Goal: Task Accomplishment & Management: Manage account settings

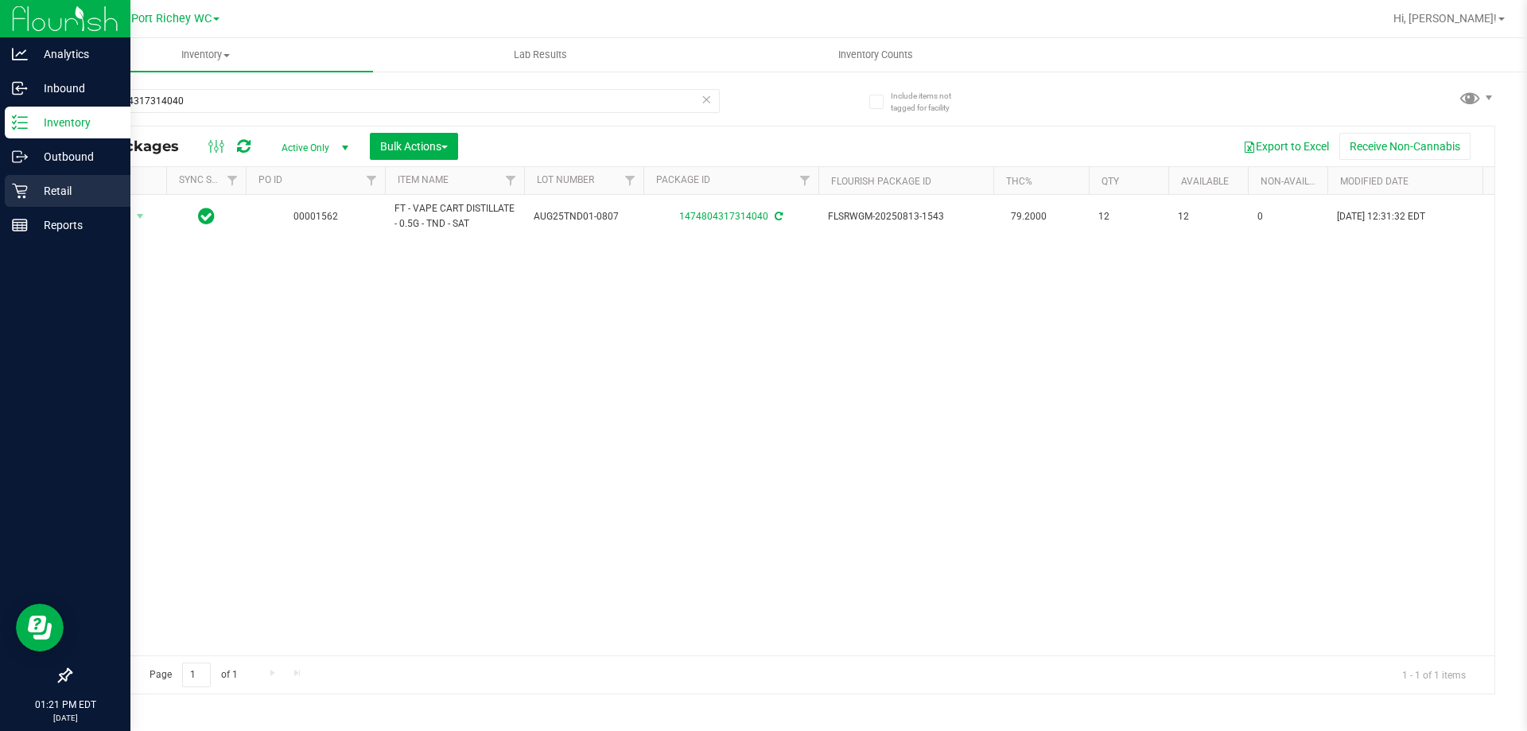
click at [38, 186] on p "Retail" at bounding box center [75, 190] width 95 height 19
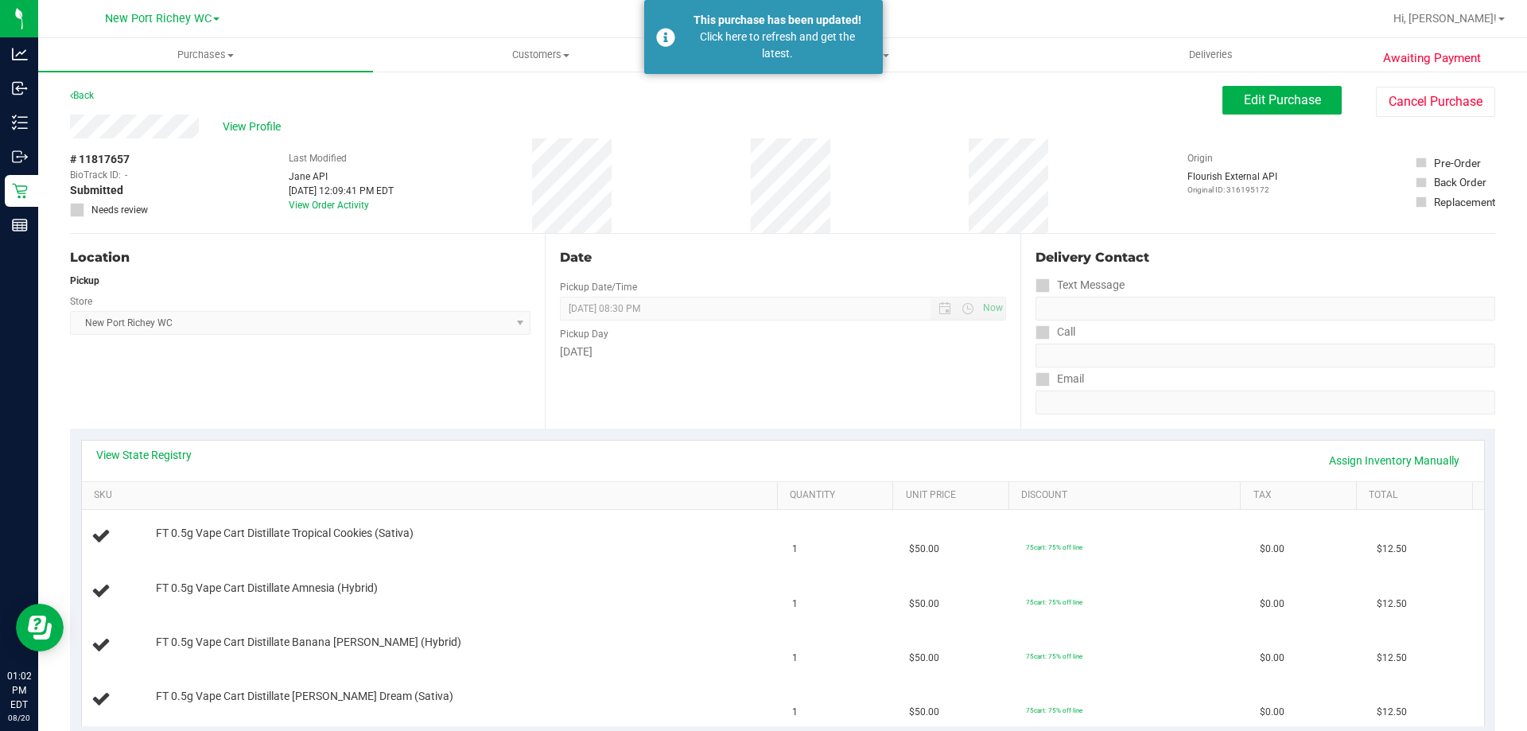
scroll to position [159, 0]
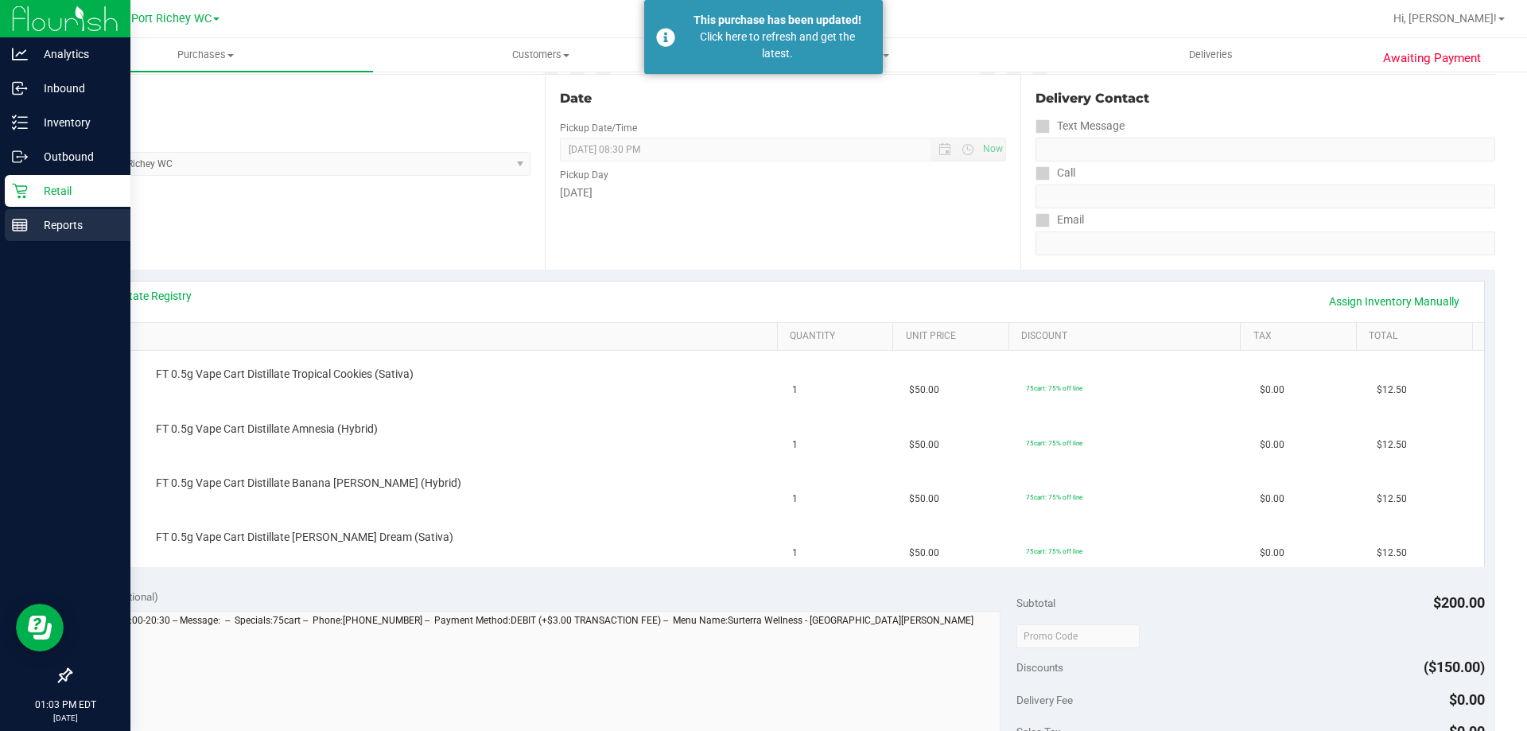
click at [35, 215] on div "Reports" at bounding box center [68, 225] width 126 height 32
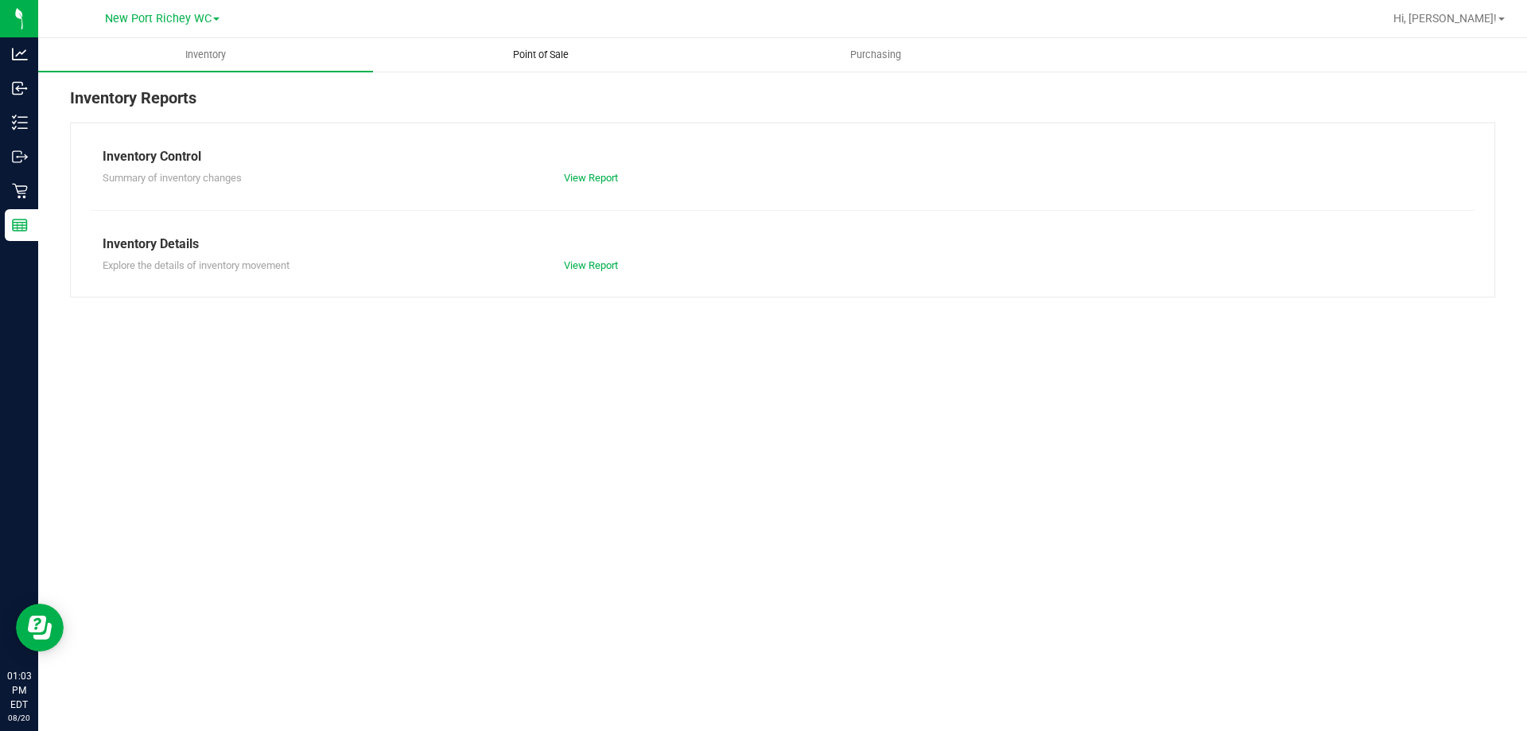
click at [519, 68] on uib-tab-heading "Point of Sale" at bounding box center [540, 55] width 333 height 32
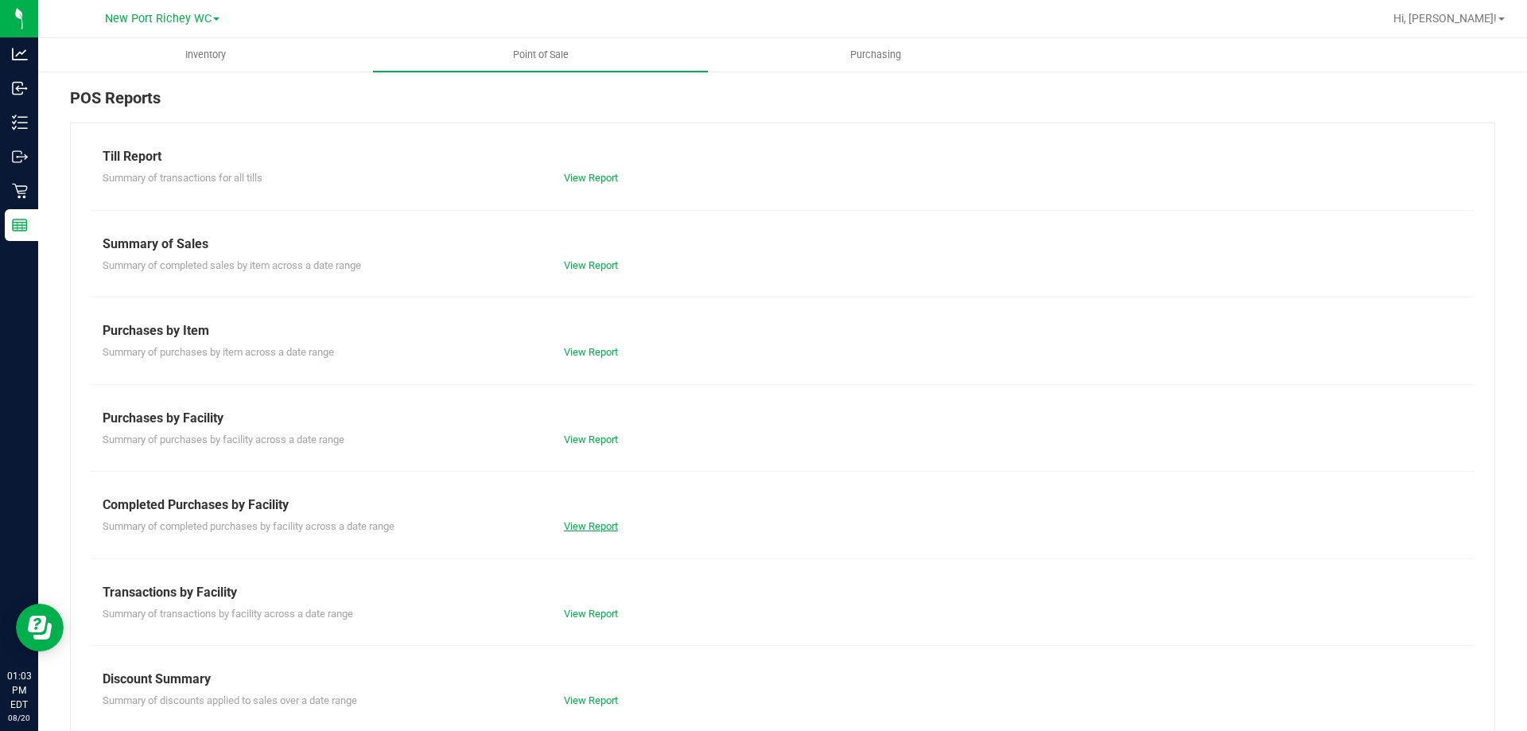
click at [572, 528] on link "View Report" at bounding box center [591, 526] width 54 height 12
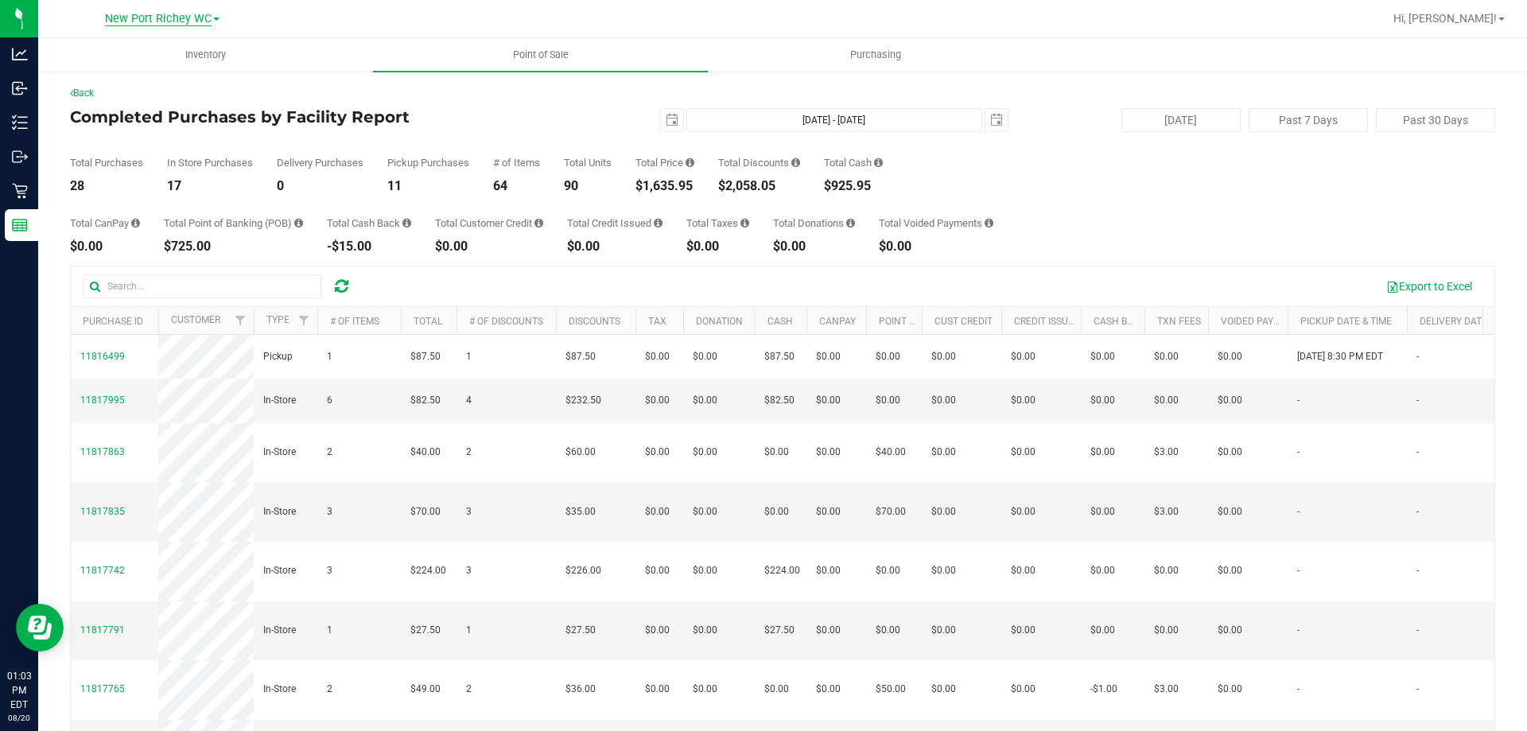
click at [161, 24] on span "New Port Richey WC" at bounding box center [158, 19] width 107 height 14
click at [157, 64] on link "Brooksville WC" at bounding box center [162, 55] width 232 height 21
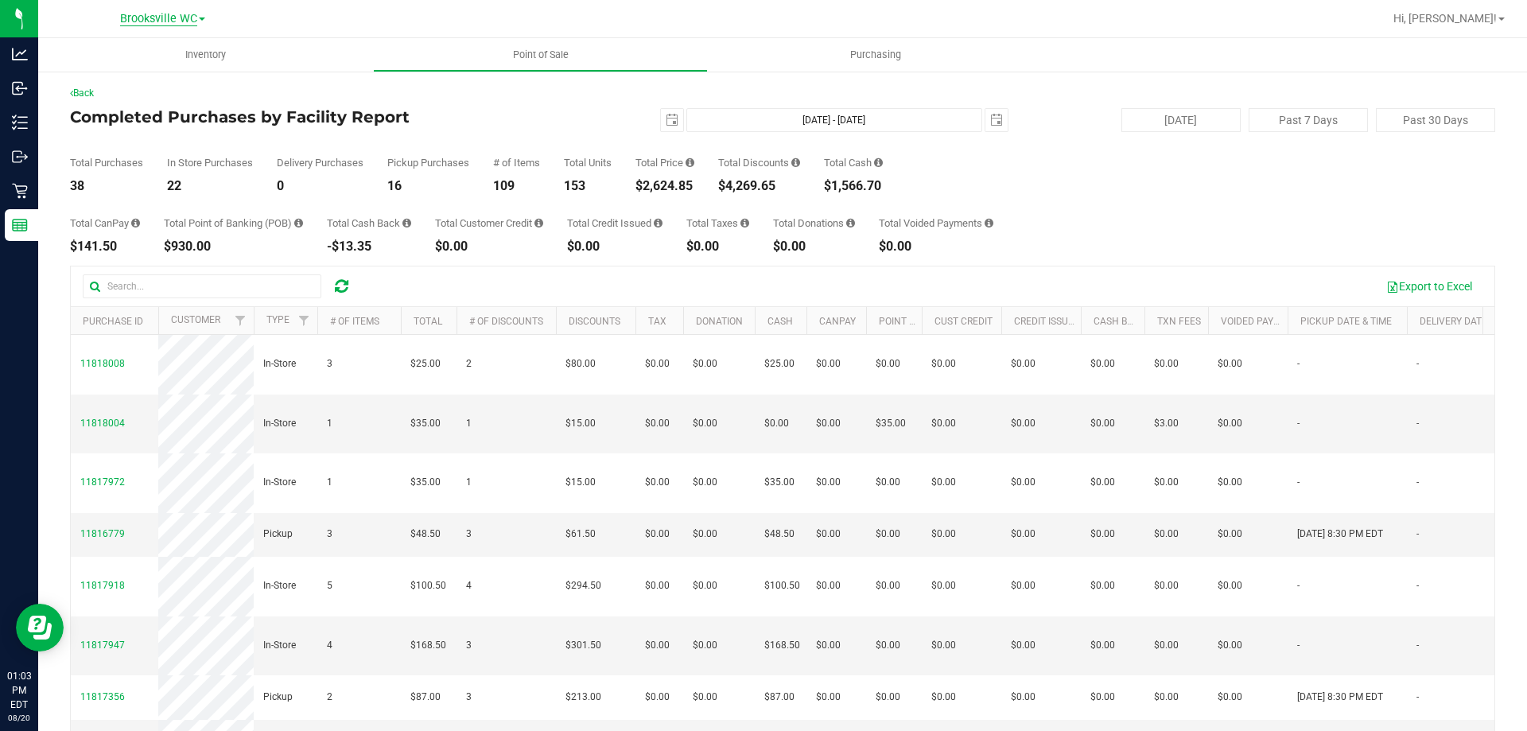
click at [169, 12] on span "Brooksville WC" at bounding box center [158, 19] width 77 height 14
click at [142, 92] on link "New Port Richey WC" at bounding box center [162, 97] width 232 height 21
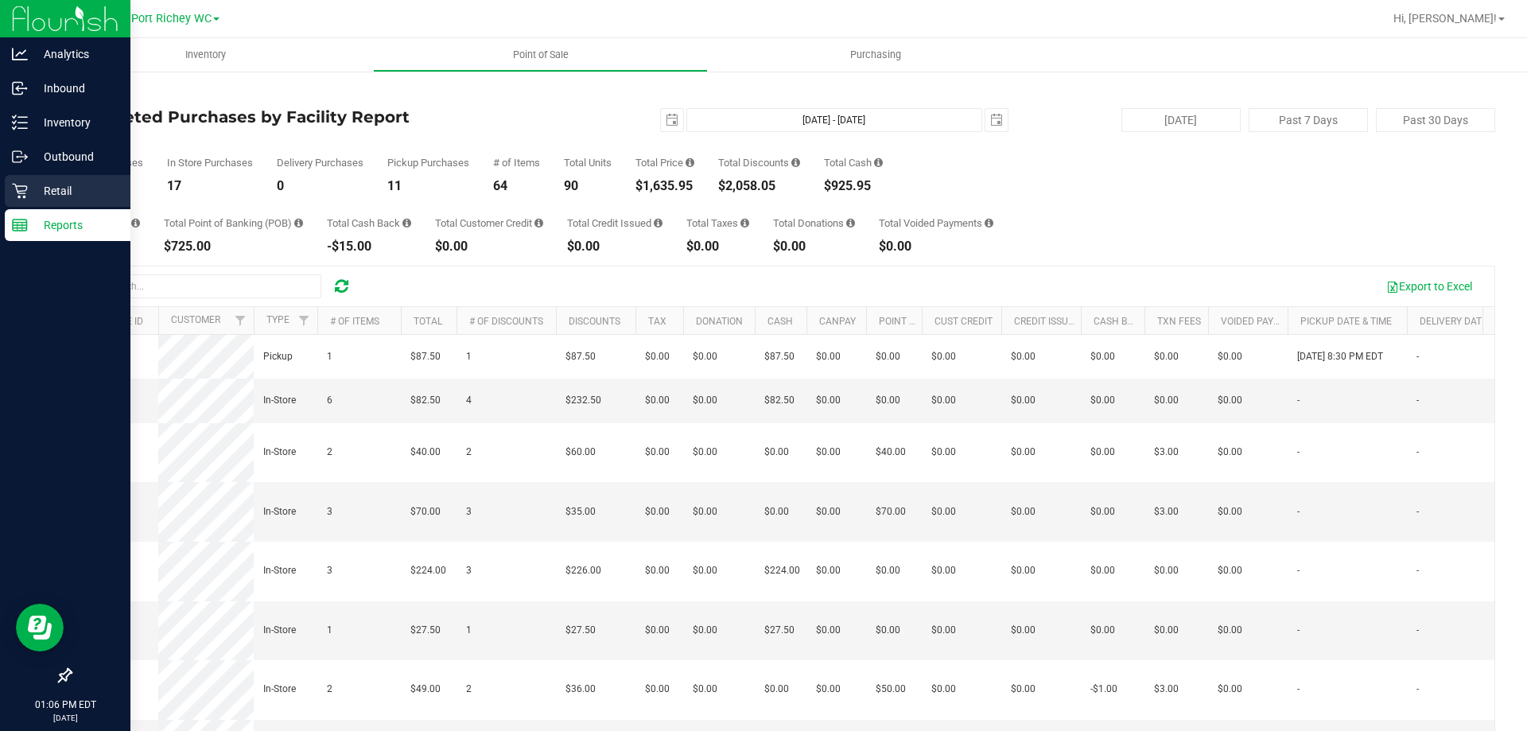
click at [41, 192] on p "Retail" at bounding box center [75, 190] width 95 height 19
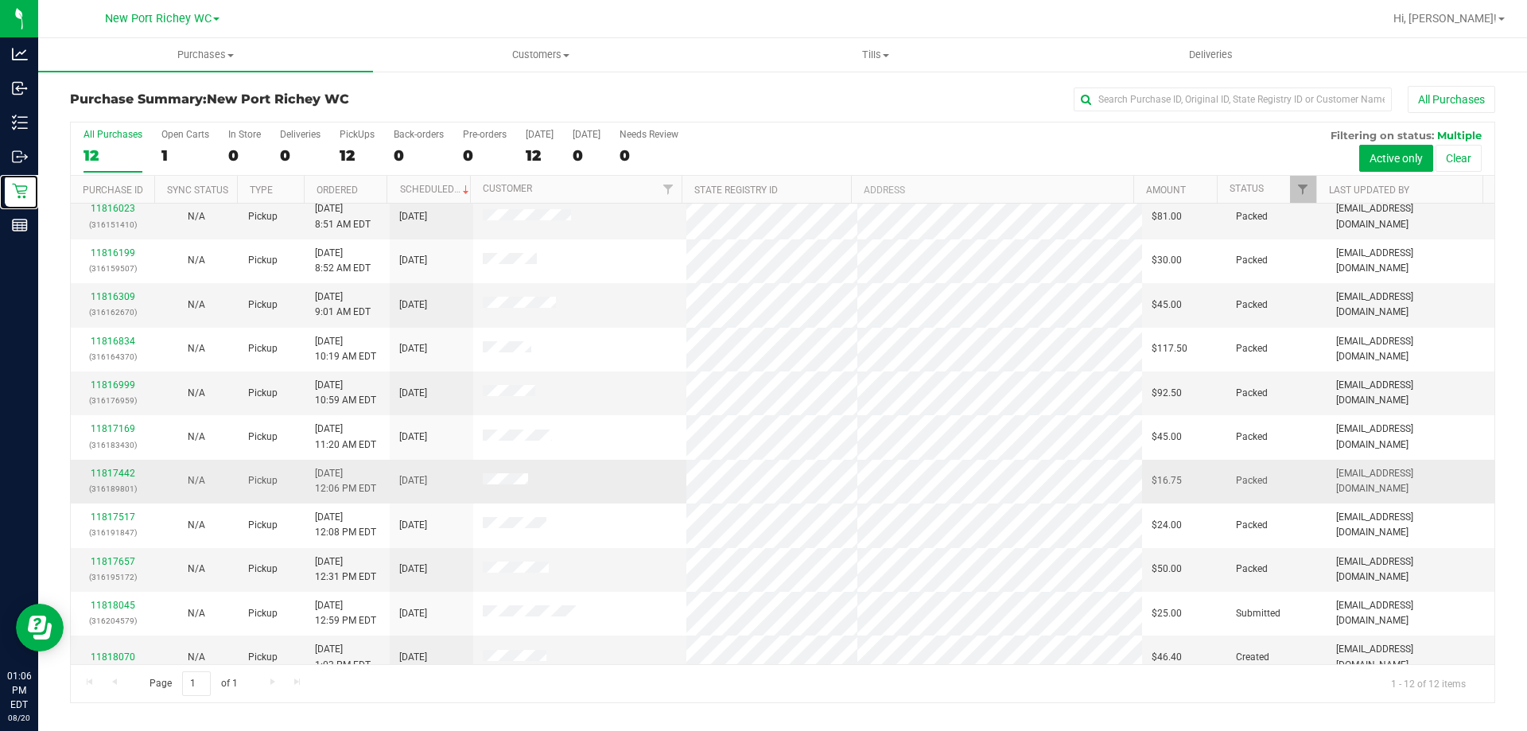
scroll to position [68, 0]
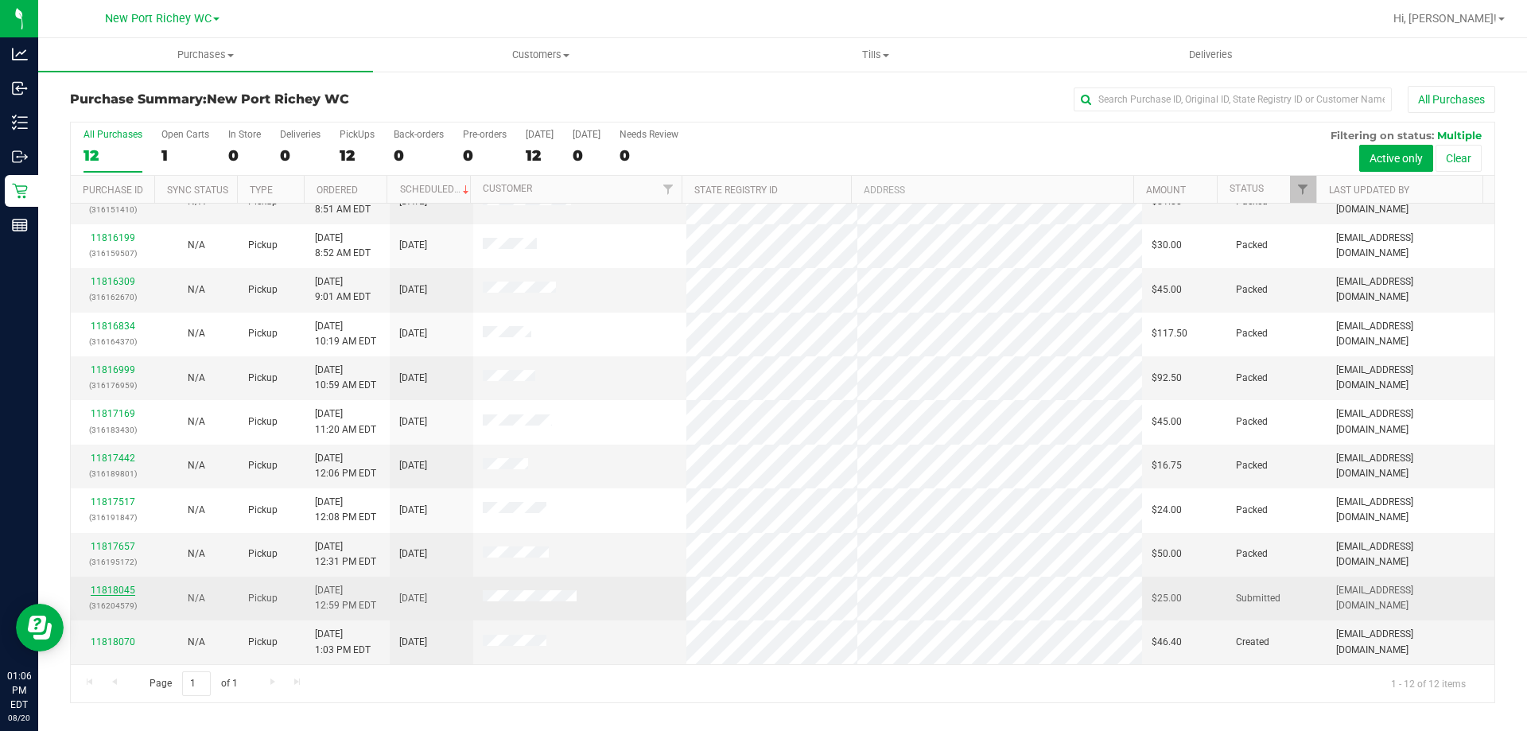
click at [121, 592] on link "11818045" at bounding box center [113, 589] width 45 height 11
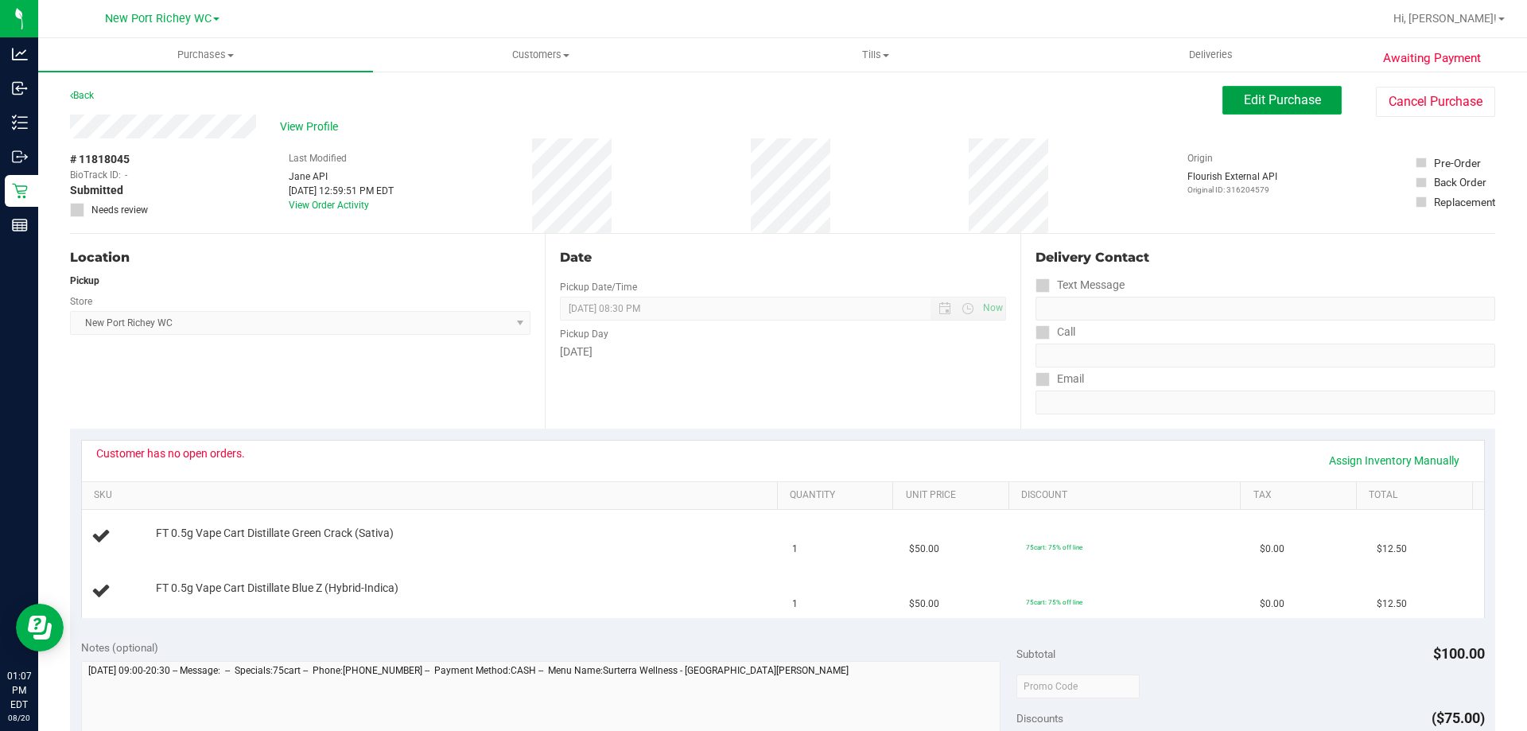
click at [1263, 92] on span "Edit Purchase" at bounding box center [1282, 99] width 77 height 15
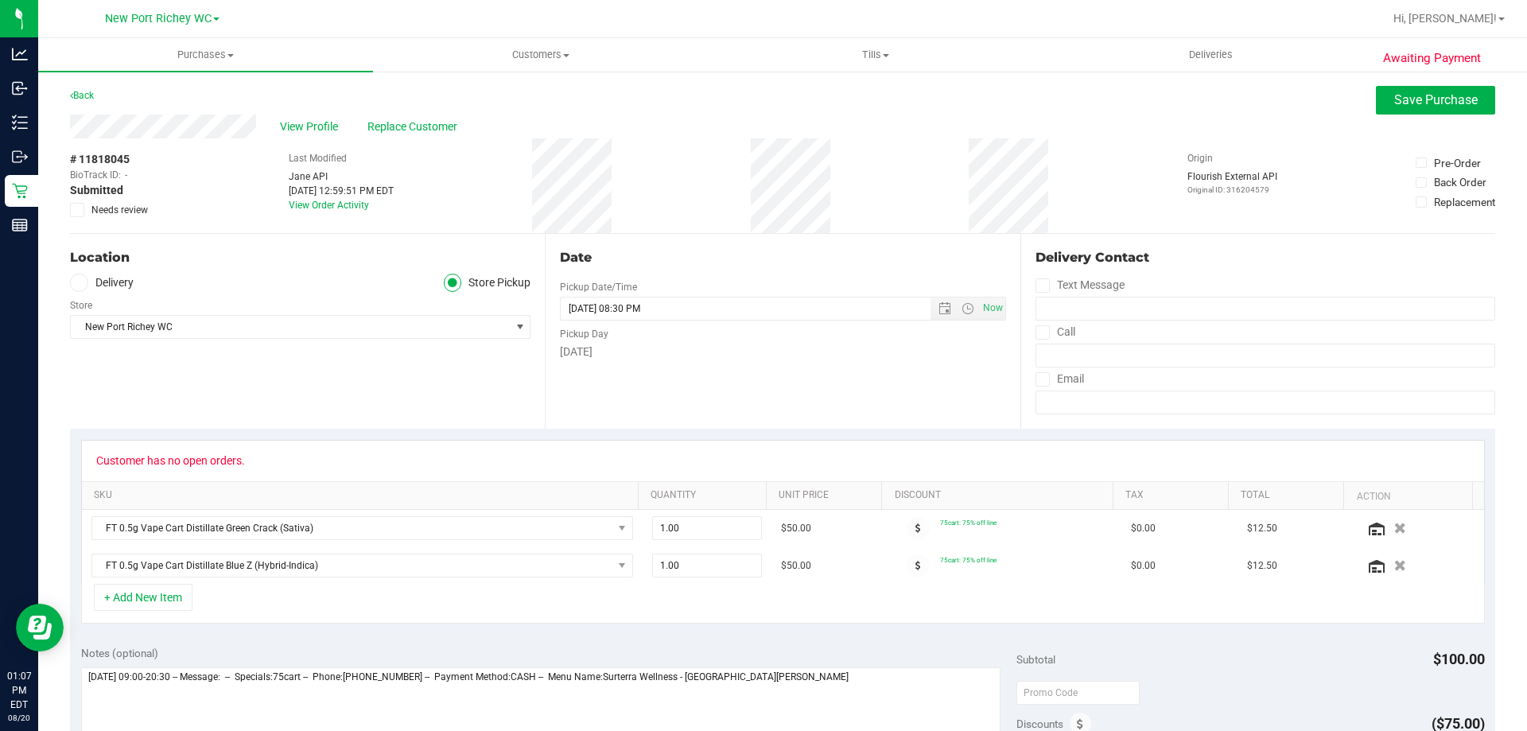
click at [76, 217] on div "# 11818045 BioTrack ID: - Submitted Needs review" at bounding box center [110, 185] width 80 height 95
click at [78, 210] on icon at bounding box center [77, 210] width 10 height 0
click at [0, 0] on input "Needs review" at bounding box center [0, 0] width 0 height 0
click at [1394, 94] on span "Save Purchase" at bounding box center [1435, 99] width 83 height 15
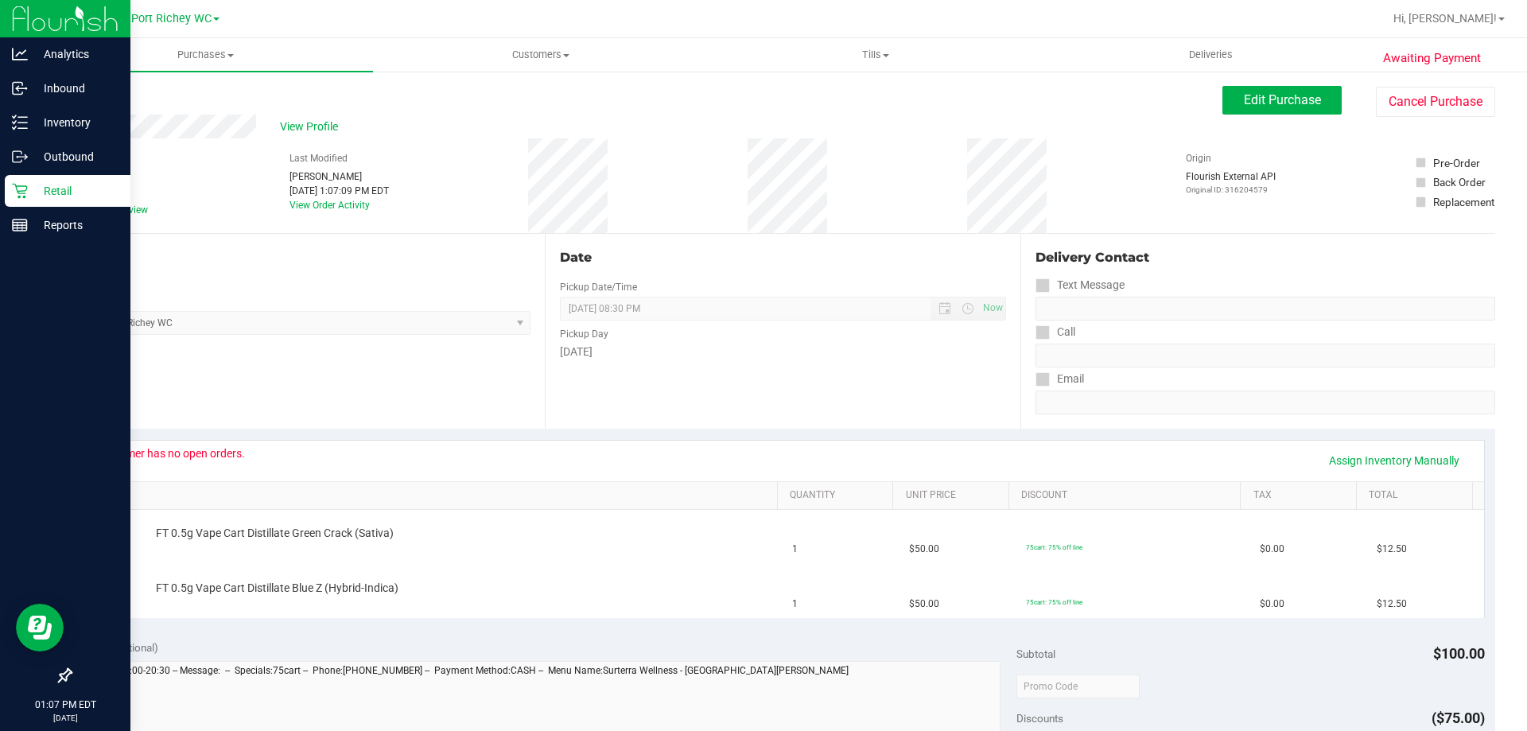
click at [10, 194] on div "Retail" at bounding box center [68, 191] width 126 height 32
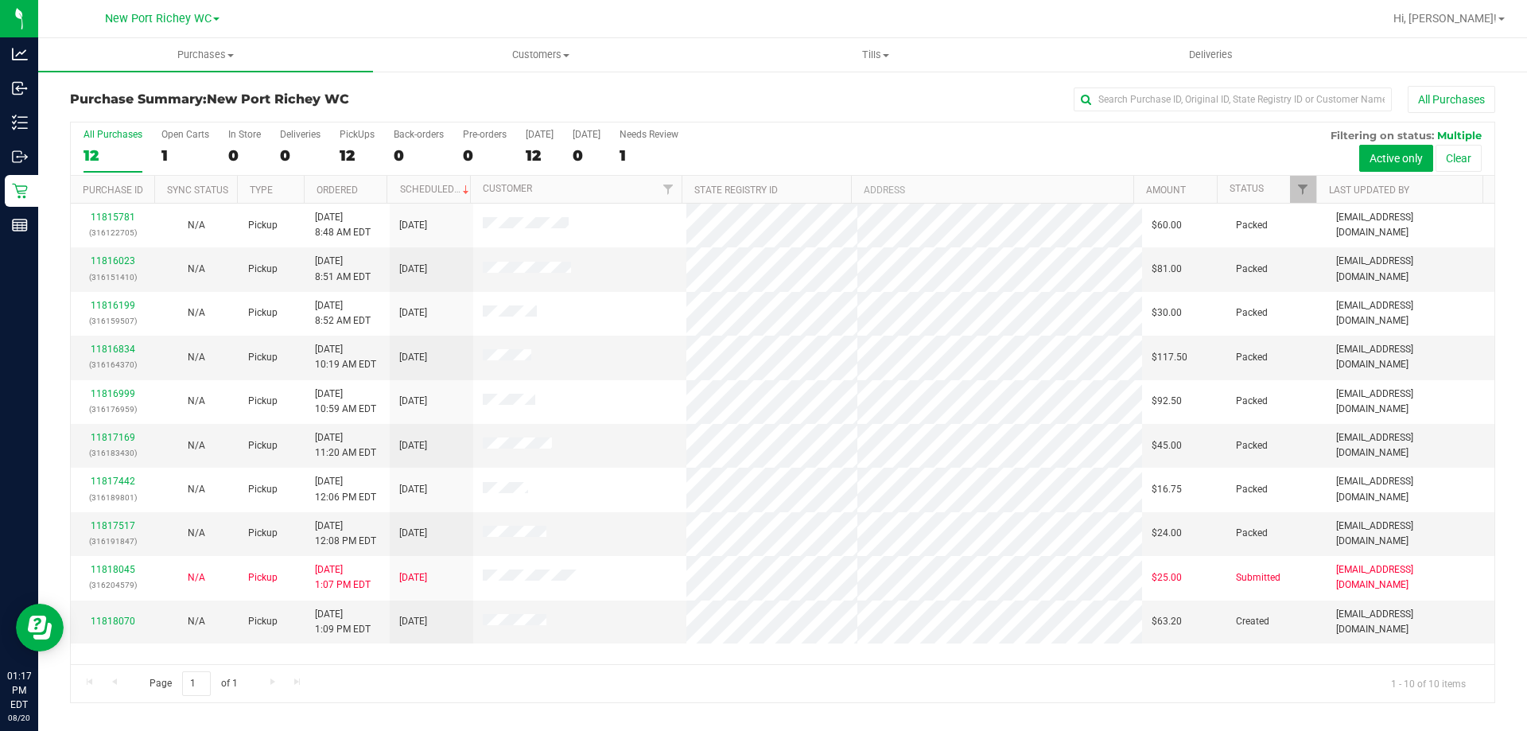
click at [788, 159] on div "All Purchases 12 Open Carts 1 In Store 0 Deliveries 0 PickUps 12 Back-orders 0 …" at bounding box center [782, 148] width 1423 height 53
click at [110, 622] on link "11818070" at bounding box center [113, 620] width 45 height 11
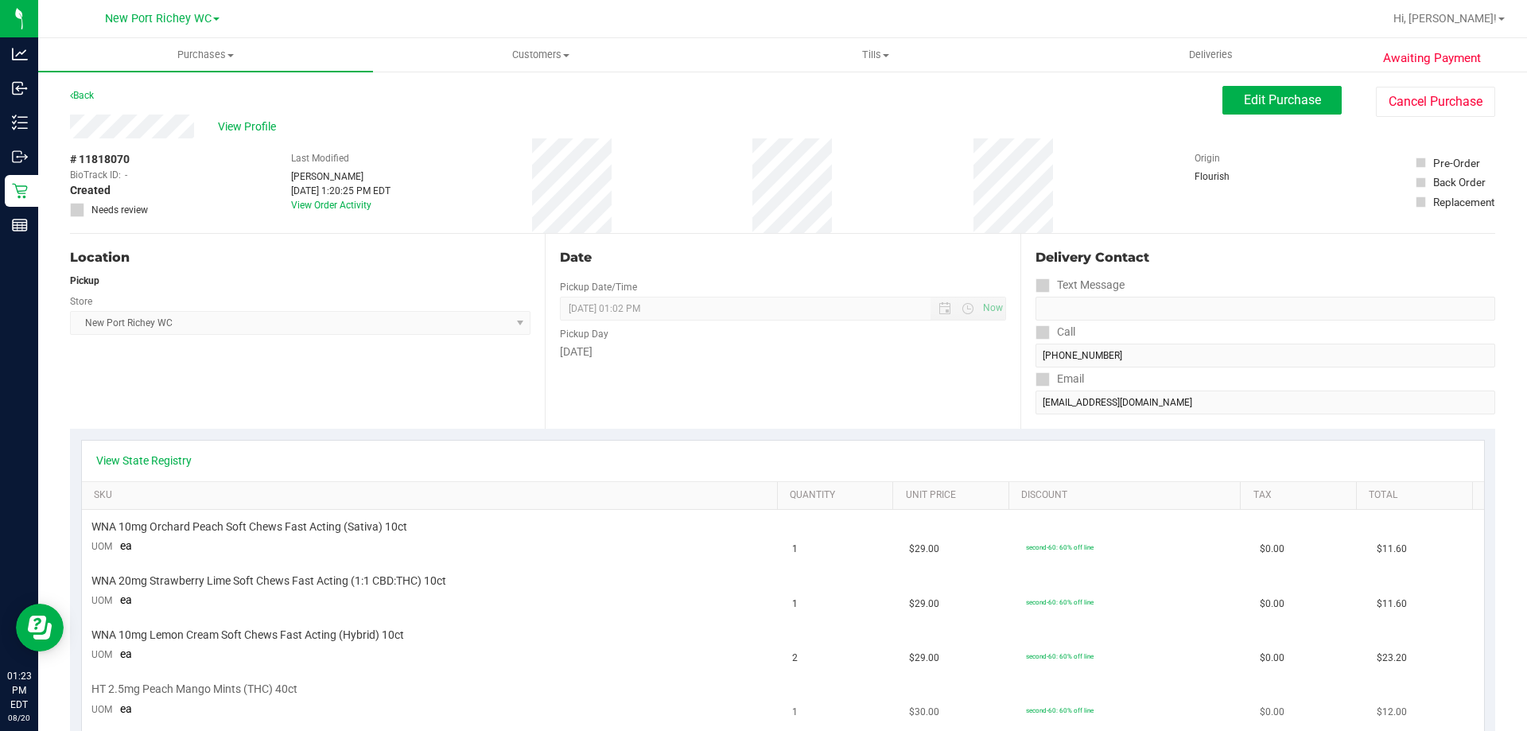
drag, startPoint x: 676, startPoint y: 712, endPoint x: 665, endPoint y: 689, distance: 26.3
drag, startPoint x: 665, startPoint y: 689, endPoint x: 391, endPoint y: 383, distance: 410.0
click at [391, 383] on div "Location Pickup Store New Port Richey WC Select Store Bonita Springs WC Boynton…" at bounding box center [307, 331] width 475 height 195
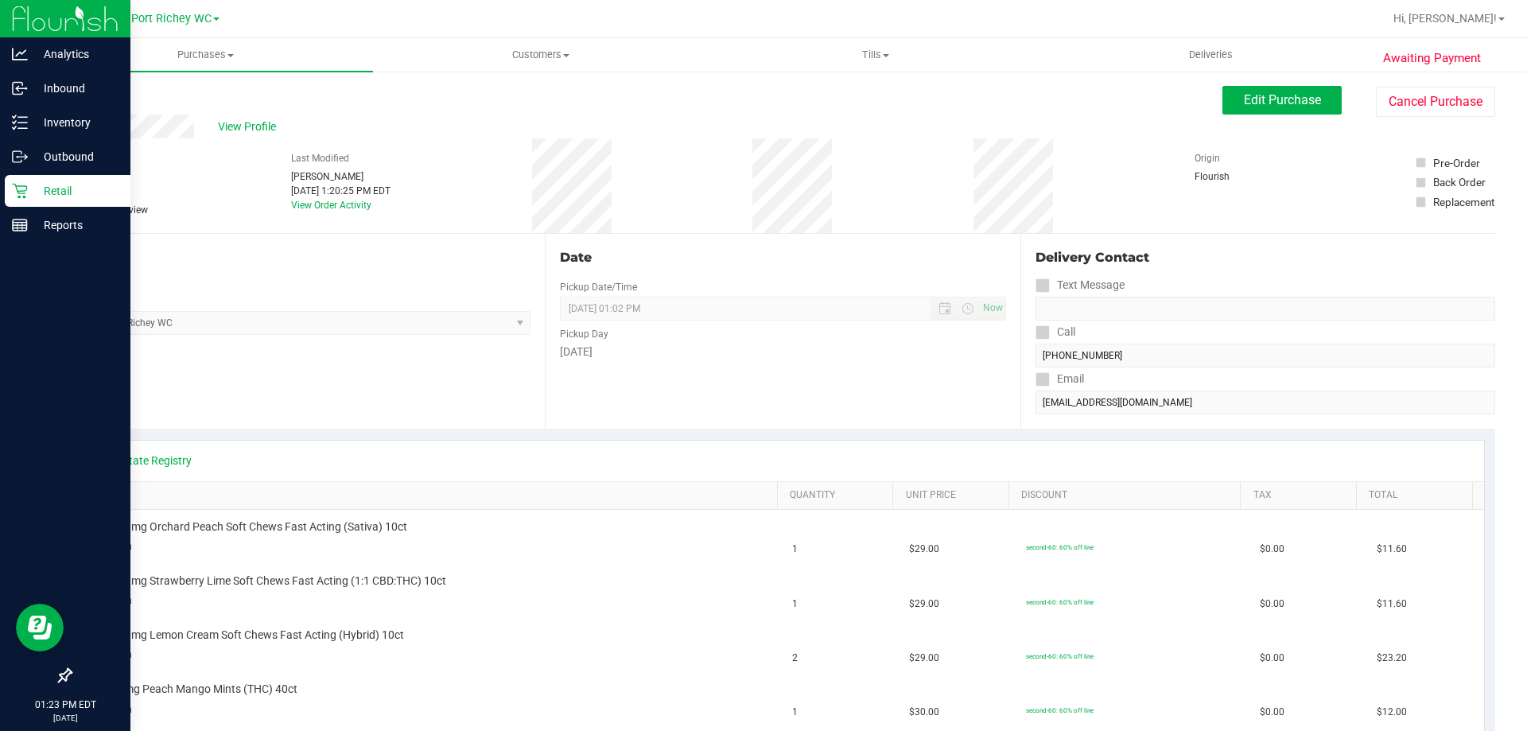
click at [41, 194] on p "Retail" at bounding box center [75, 190] width 95 height 19
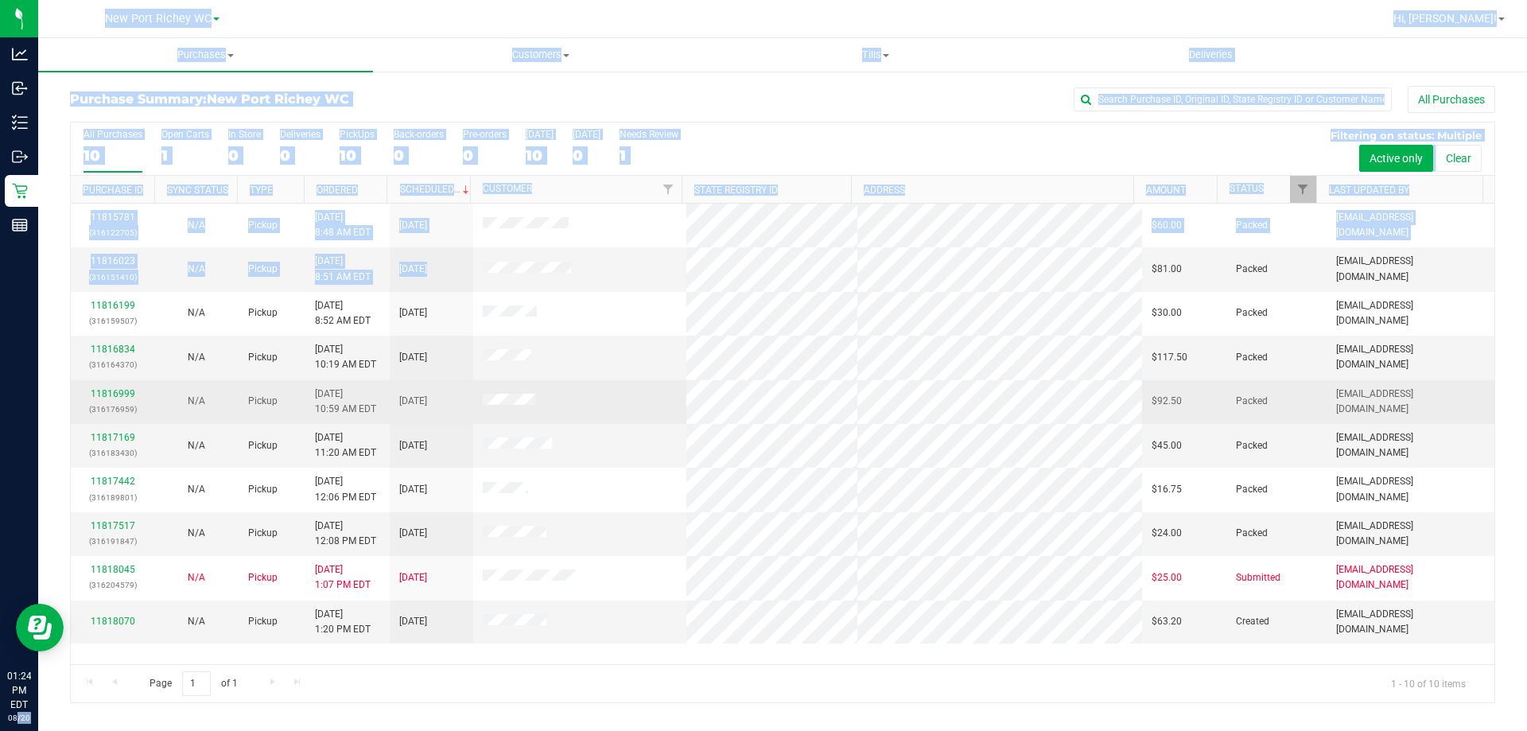
drag, startPoint x: 12, startPoint y: 762, endPoint x: 160, endPoint y: 396, distance: 394.5
click at [17, 730] on html "Analytics Inbound Inventory Outbound Retail Reports 01:24 PM EDT 08/20/2025 08/…" at bounding box center [763, 365] width 1527 height 731
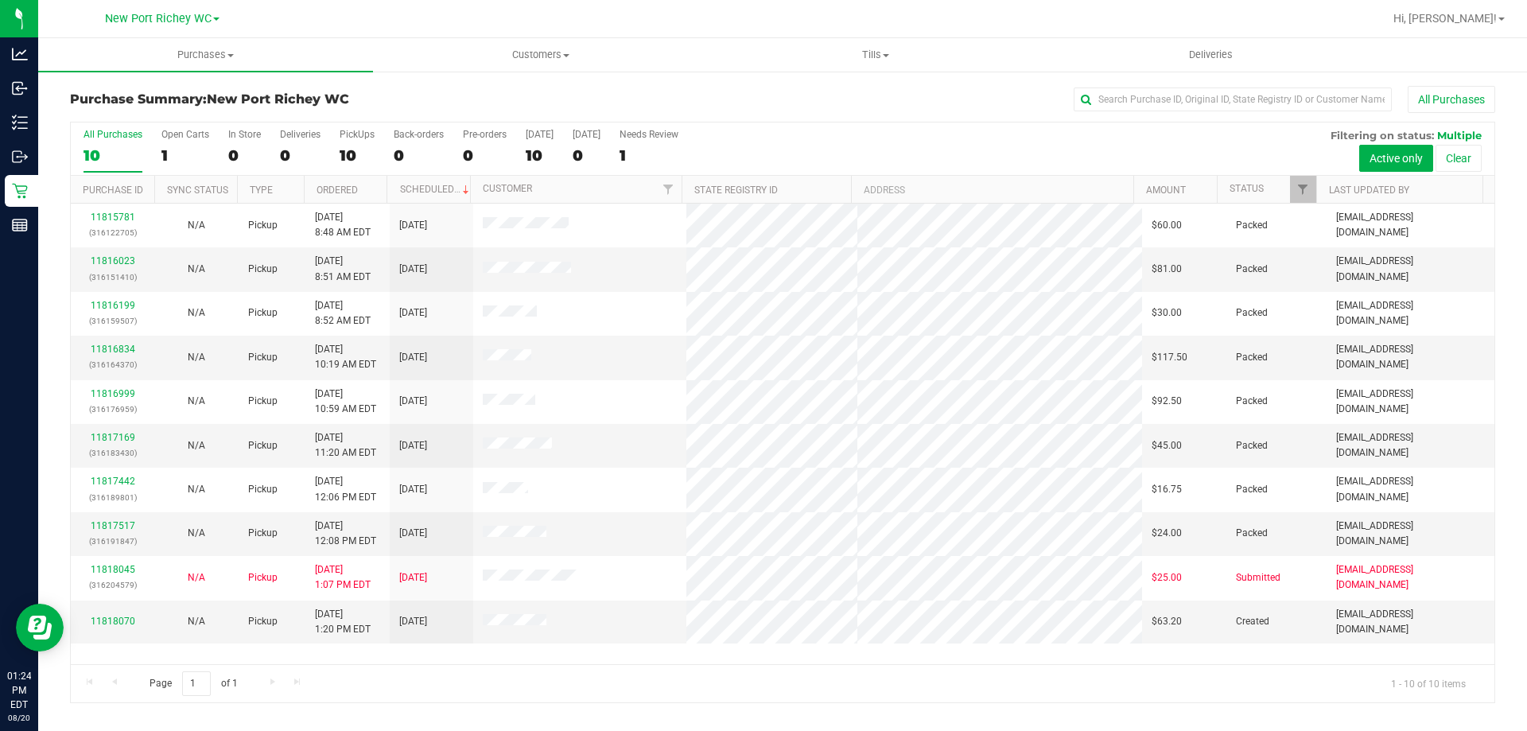
click at [481, 679] on div "Page 1 of 1 1 - 10 of 10 items" at bounding box center [782, 683] width 1423 height 38
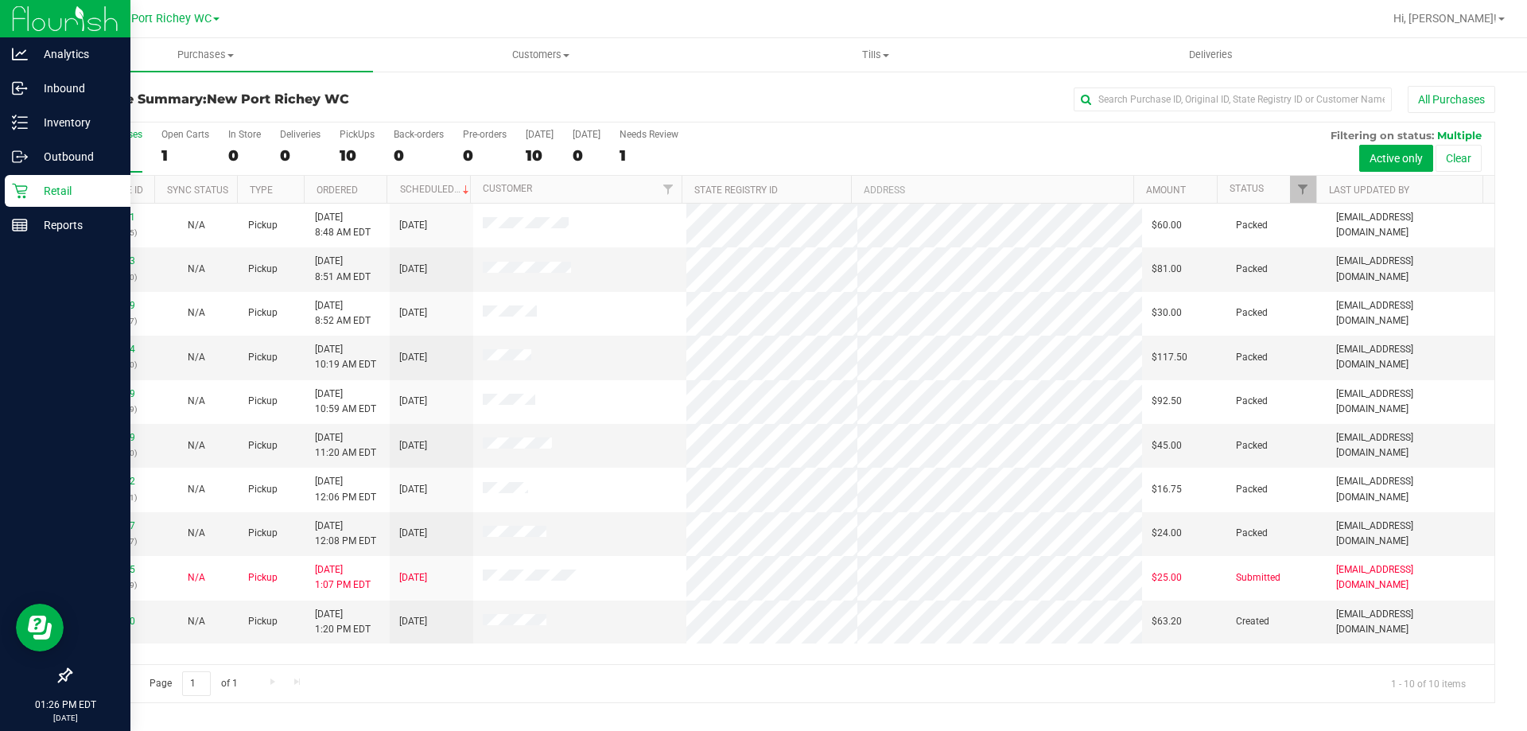
click at [59, 186] on p "Retail" at bounding box center [75, 190] width 95 height 19
click at [53, 154] on p "Outbound" at bounding box center [75, 156] width 95 height 19
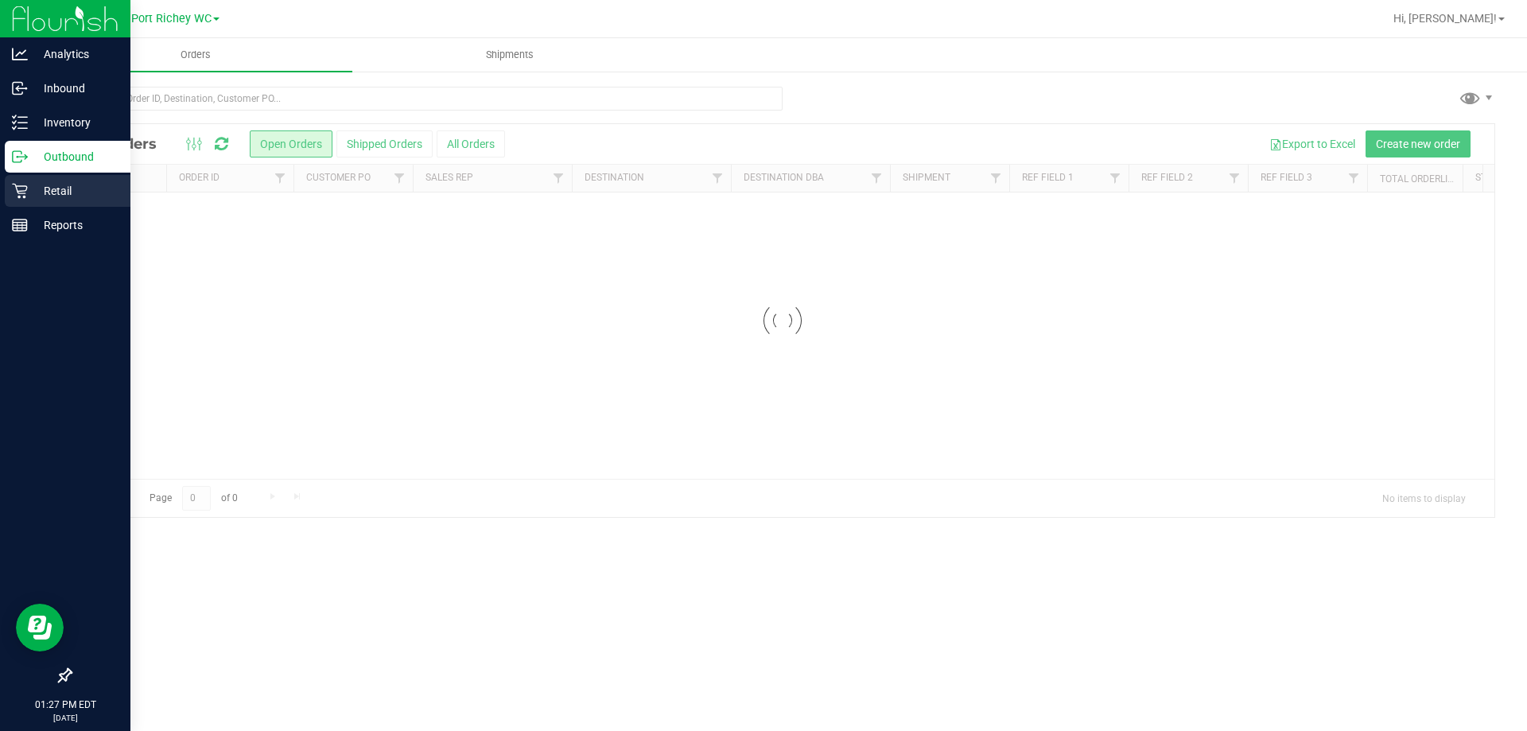
click at [81, 195] on p "Retail" at bounding box center [75, 190] width 95 height 19
